Goal: Task Accomplishment & Management: Manage account settings

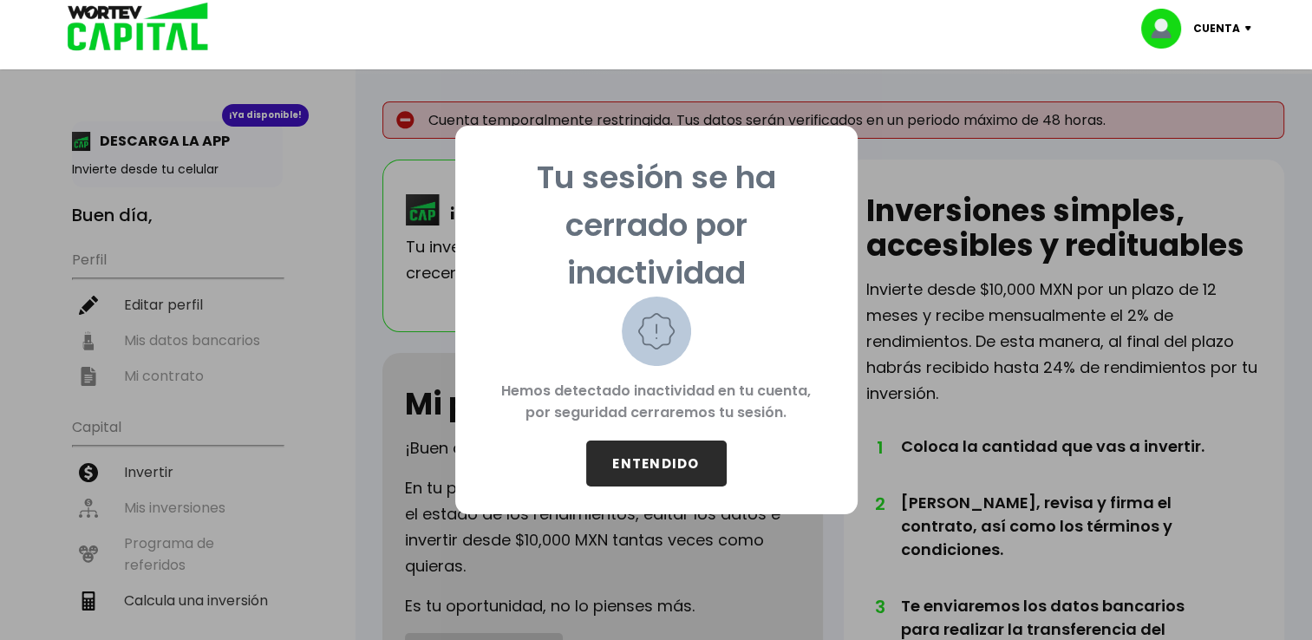
click at [648, 472] on button "ENTENDIDO" at bounding box center [656, 463] width 140 height 46
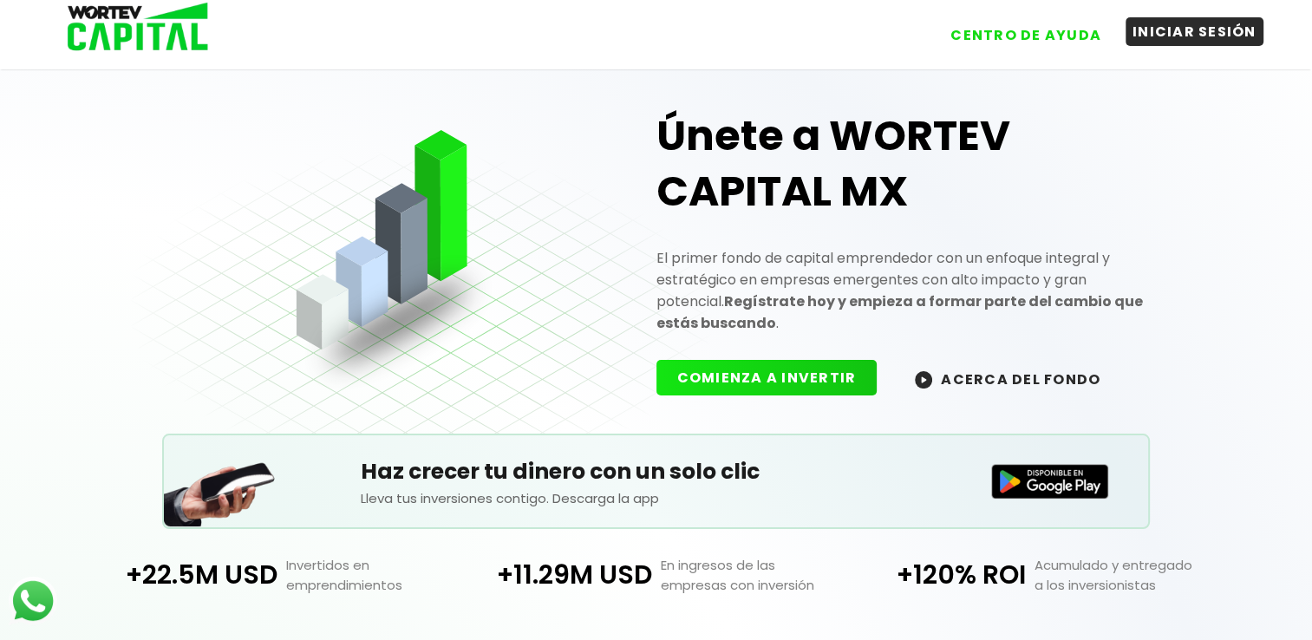
click at [1187, 33] on button "INICIAR SESIÓN" at bounding box center [1194, 31] width 138 height 29
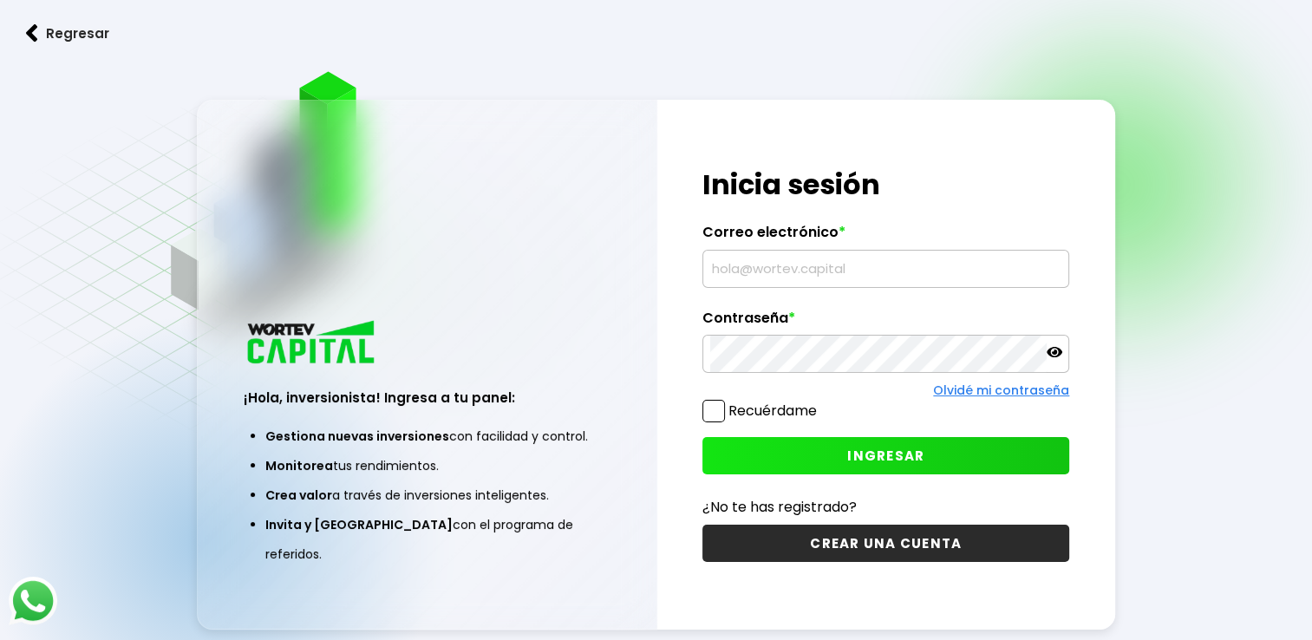
type input "[EMAIL_ADDRESS][DOMAIN_NAME]"
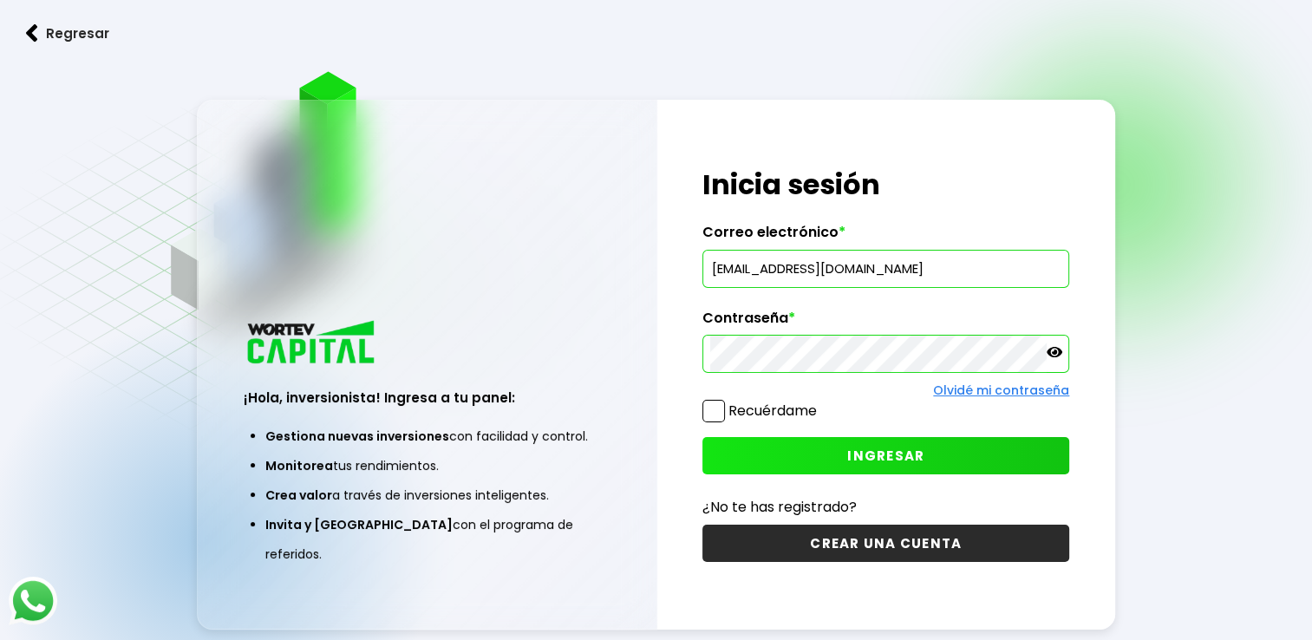
click at [700, 413] on div "¡Hola, inversionista! Ingresa tus credenciales para iniciar sesión Inicia sesió…" at bounding box center [886, 365] width 459 height 531
click at [711, 414] on span at bounding box center [713, 411] width 23 height 23
click at [820, 402] on input "Recuérdame" at bounding box center [820, 402] width 0 height 0
click at [801, 464] on button "INGRESAR" at bounding box center [885, 455] width 367 height 37
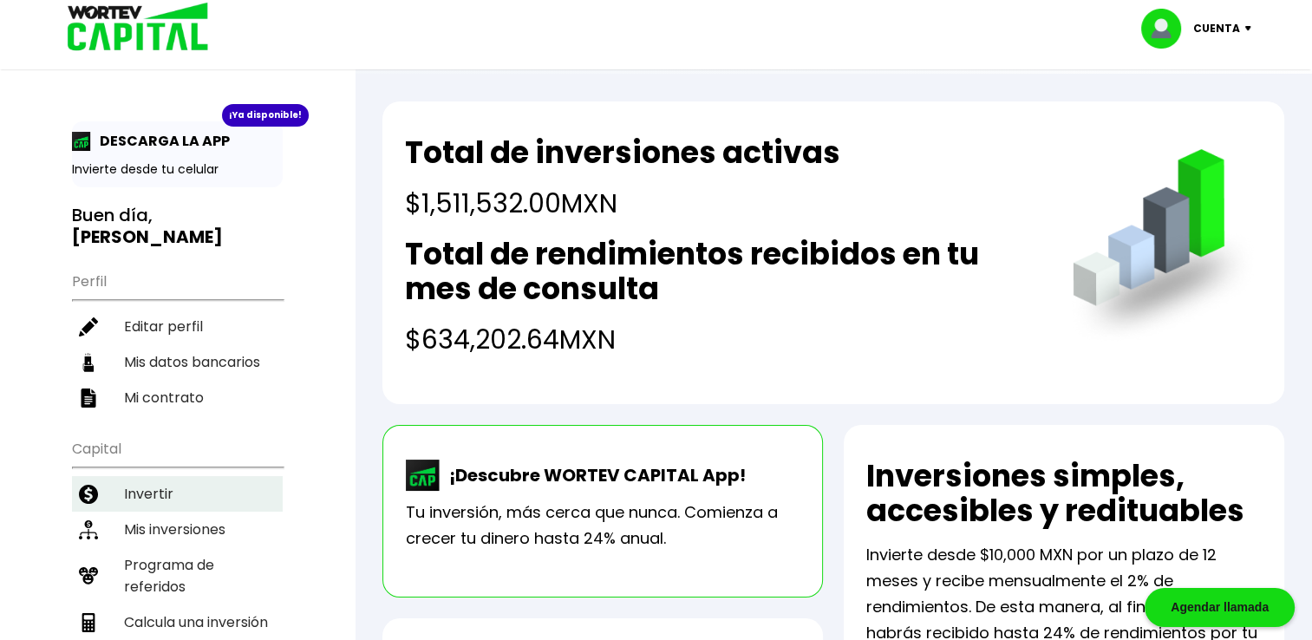
click at [180, 485] on li "Invertir" at bounding box center [177, 494] width 211 height 36
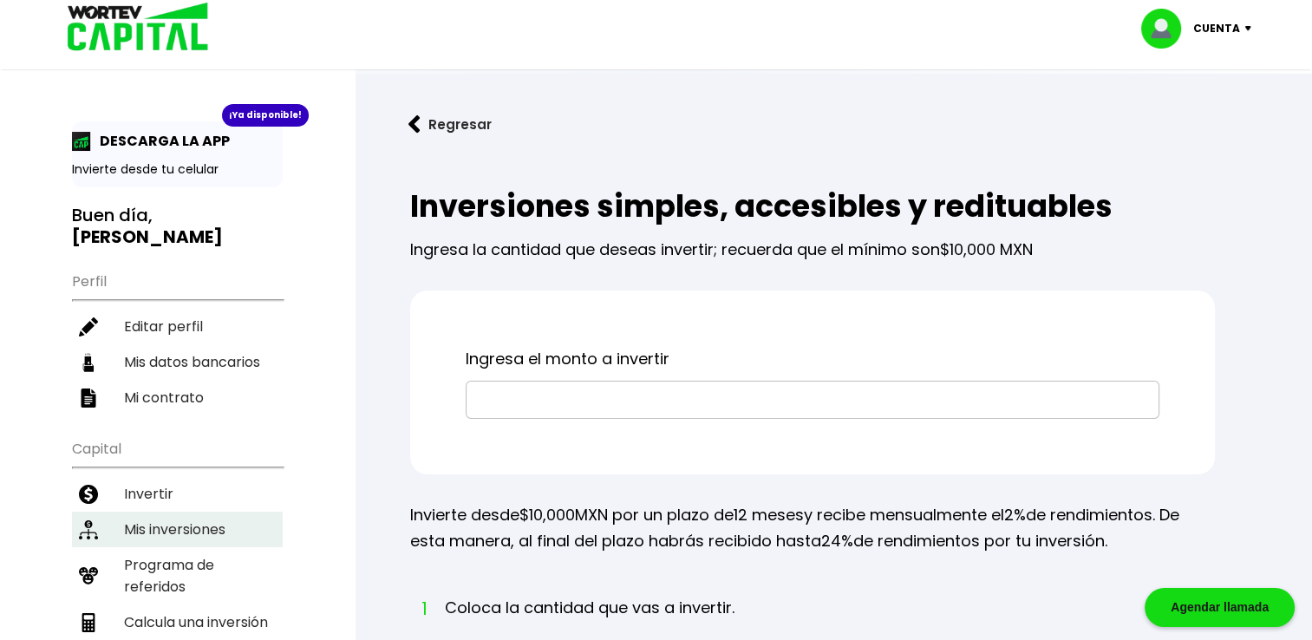
click at [186, 529] on li "Mis inversiones" at bounding box center [177, 529] width 211 height 36
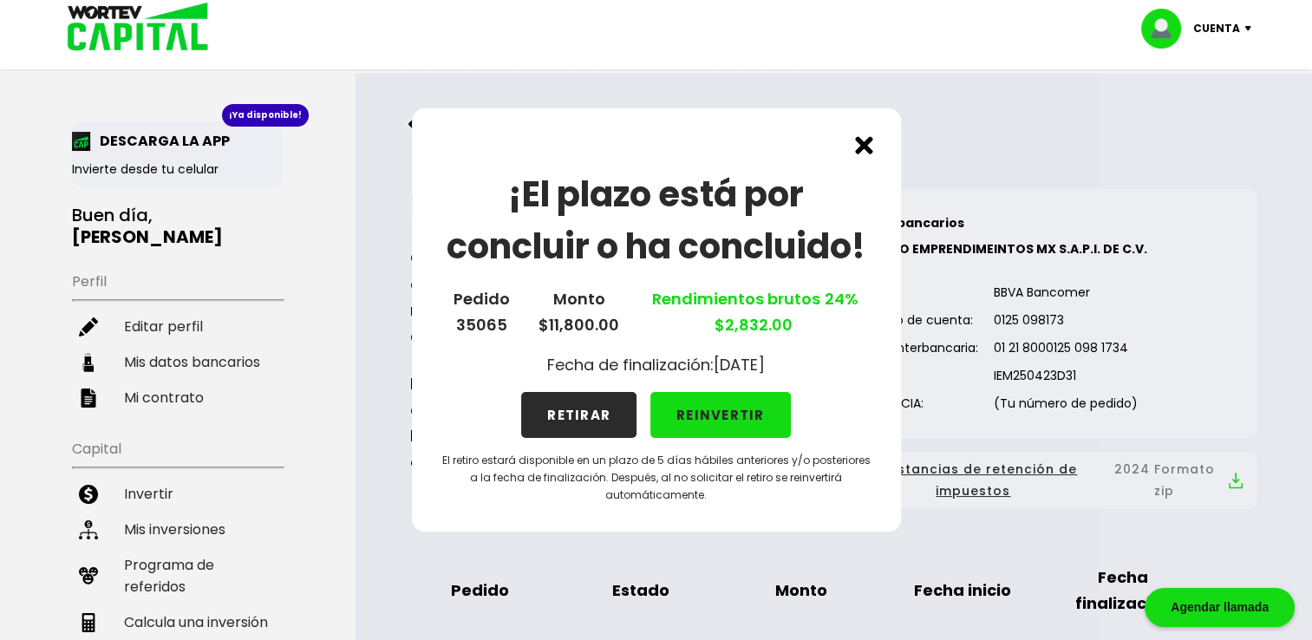
click at [719, 418] on button "REINVERTIR" at bounding box center [720, 415] width 140 height 46
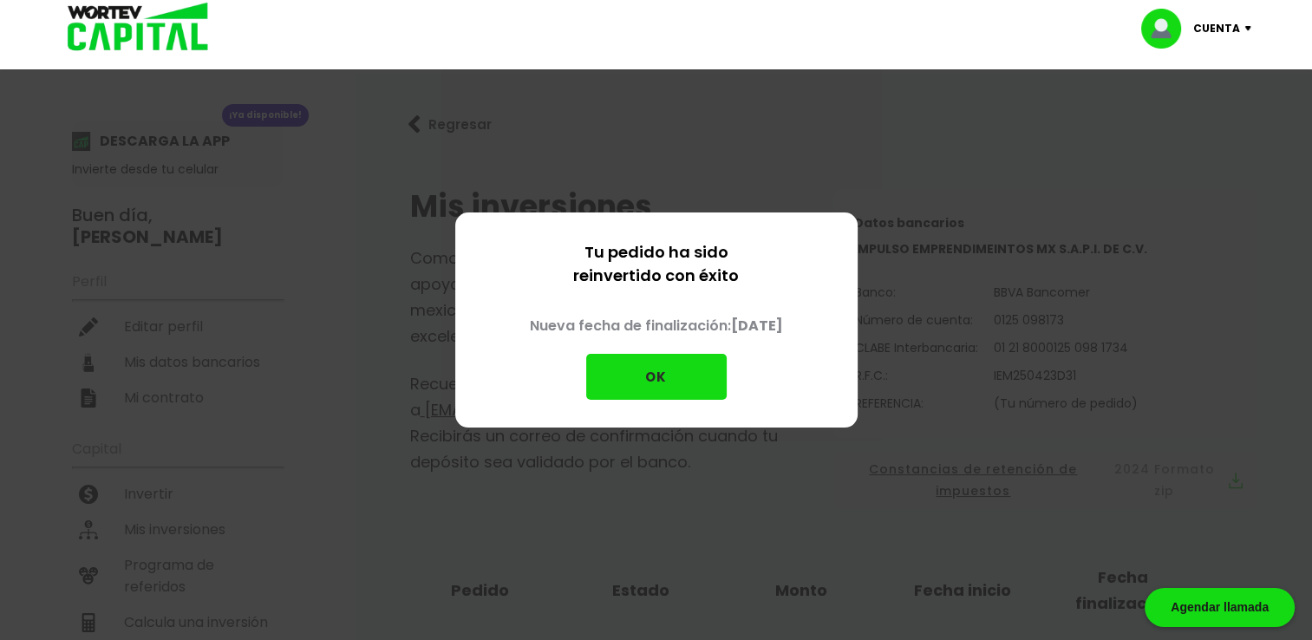
click at [670, 372] on button "OK" at bounding box center [656, 377] width 140 height 46
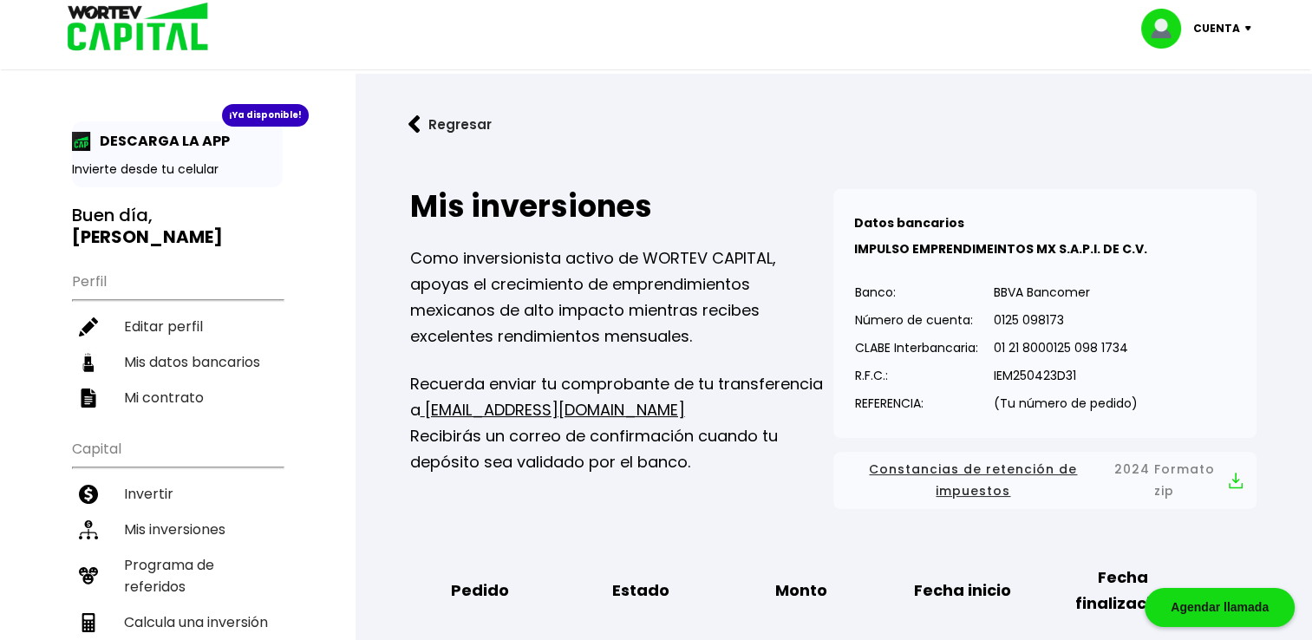
click at [254, 119] on div "¡Ya disponible!" at bounding box center [265, 115] width 87 height 23
click at [246, 122] on div "¡Ya disponible!" at bounding box center [265, 115] width 87 height 23
drag, startPoint x: 166, startPoint y: 160, endPoint x: 64, endPoint y: 139, distance: 104.6
click at [64, 139] on div "¡Ya disponible! DESCARGA LA APP Invierte desde tu celular Buen día, [PERSON_NAM…" at bounding box center [177, 560] width 355 height 1087
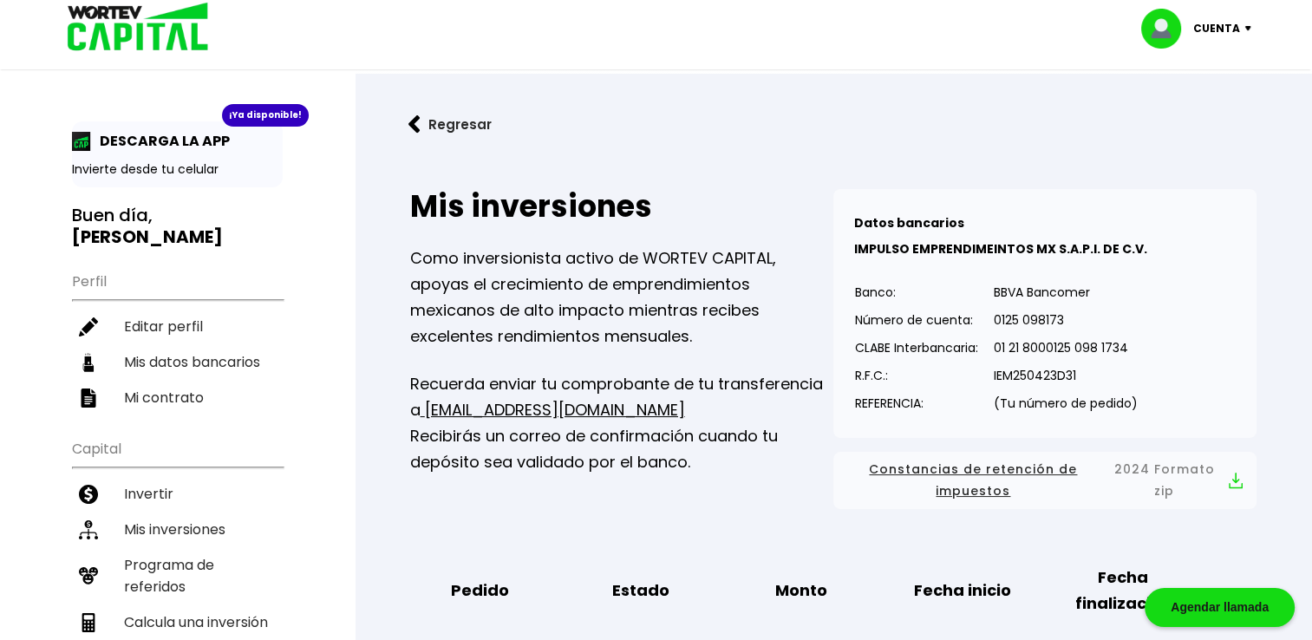
click at [246, 114] on div "¡Ya disponible!" at bounding box center [265, 115] width 87 height 23
click at [269, 120] on div "¡Ya disponible!" at bounding box center [265, 115] width 87 height 23
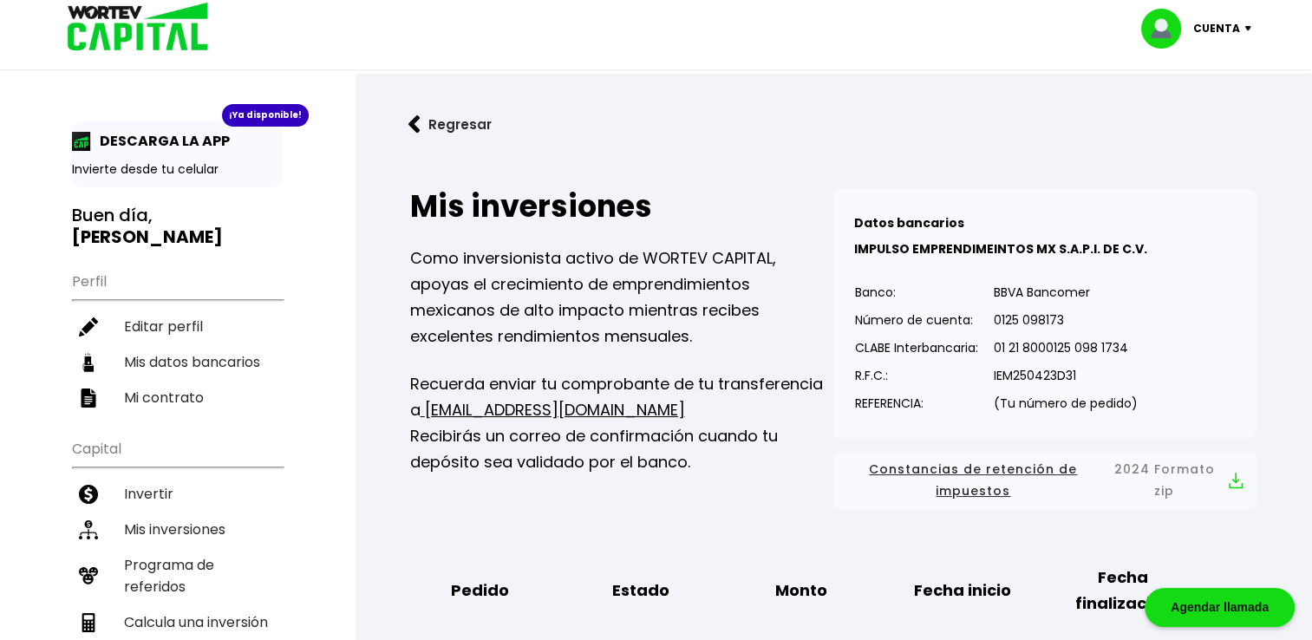
drag, startPoint x: 269, startPoint y: 120, endPoint x: 177, endPoint y: 170, distance: 104.7
click at [177, 170] on p "Invierte desde tu celular" at bounding box center [177, 169] width 211 height 18
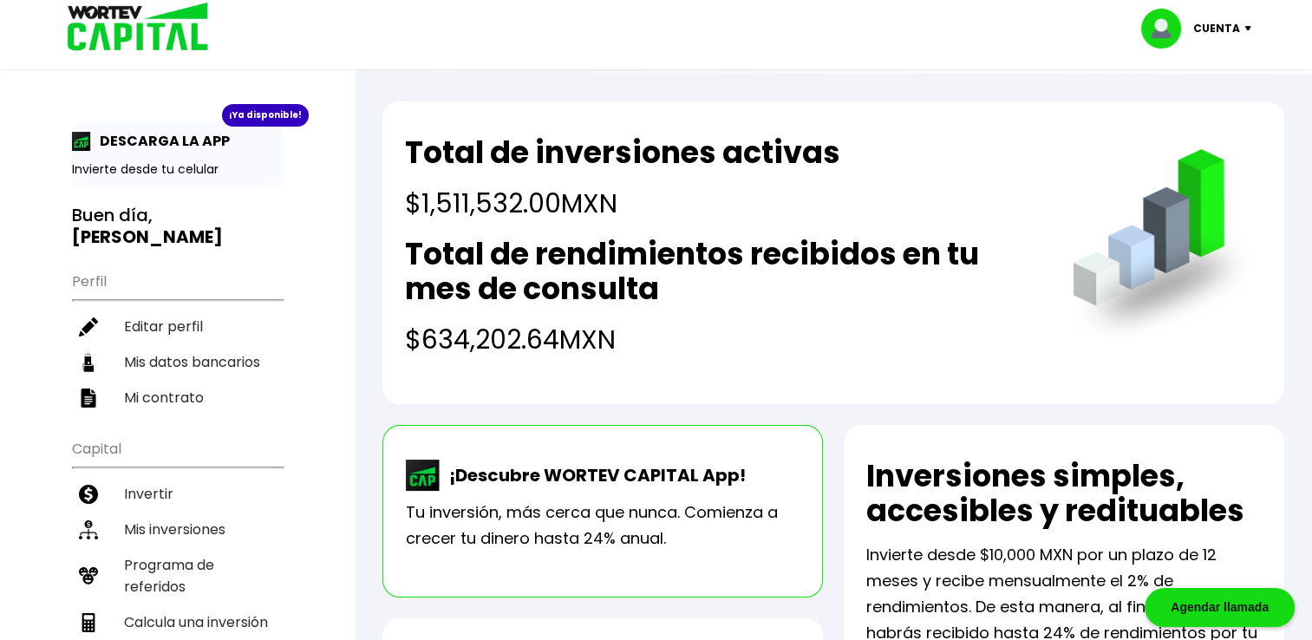
click at [563, 475] on p "¡Descubre WORTEV CAPITAL App!" at bounding box center [592, 475] width 305 height 26
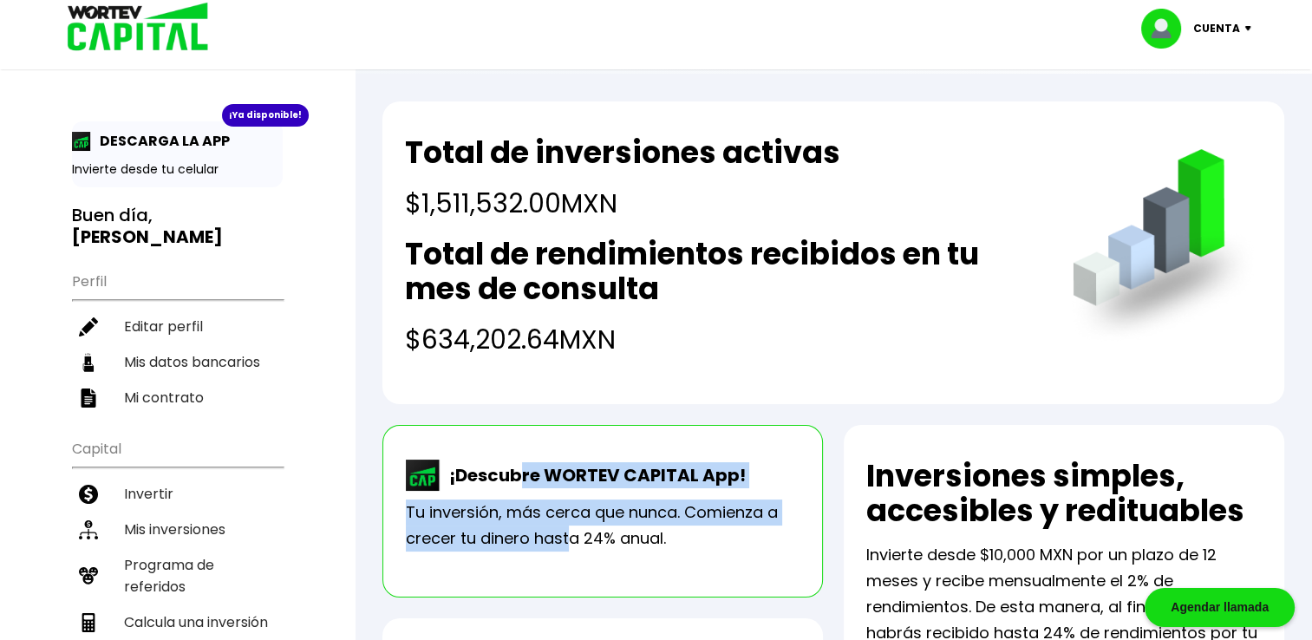
drag, startPoint x: 566, startPoint y: 539, endPoint x: 520, endPoint y: 477, distance: 77.5
click at [520, 477] on div "¡Descubre WORTEV CAPITAL App! Tu inversión, más cerca que nunca. Comienza a cre…" at bounding box center [602, 511] width 440 height 173
click at [520, 477] on p "¡Descubre WORTEV CAPITAL App!" at bounding box center [592, 475] width 305 height 26
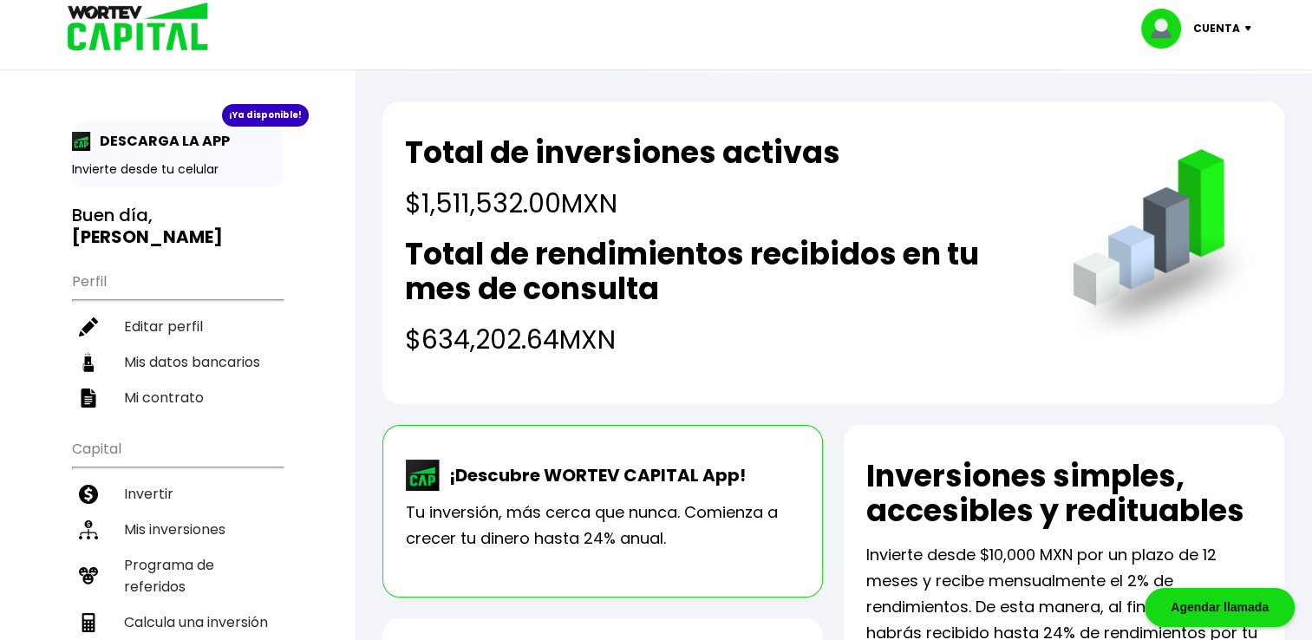
click at [403, 465] on div "¡Descubre WORTEV CAPITAL App! Tu inversión, más cerca que nunca. Comienza a cre…" at bounding box center [602, 511] width 440 height 173
click at [197, 518] on li "Mis inversiones" at bounding box center [177, 529] width 211 height 36
